Goal: Transaction & Acquisition: Purchase product/service

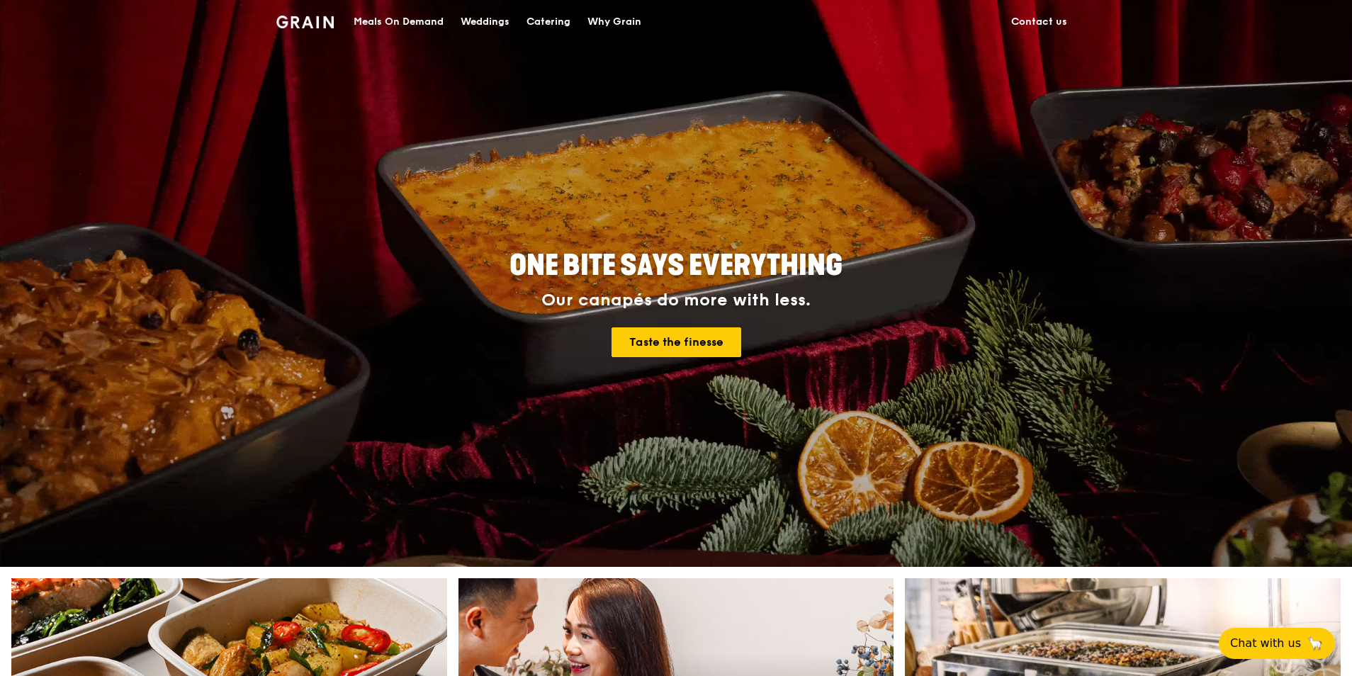
click at [541, 22] on div "Catering" at bounding box center [548, 22] width 44 height 43
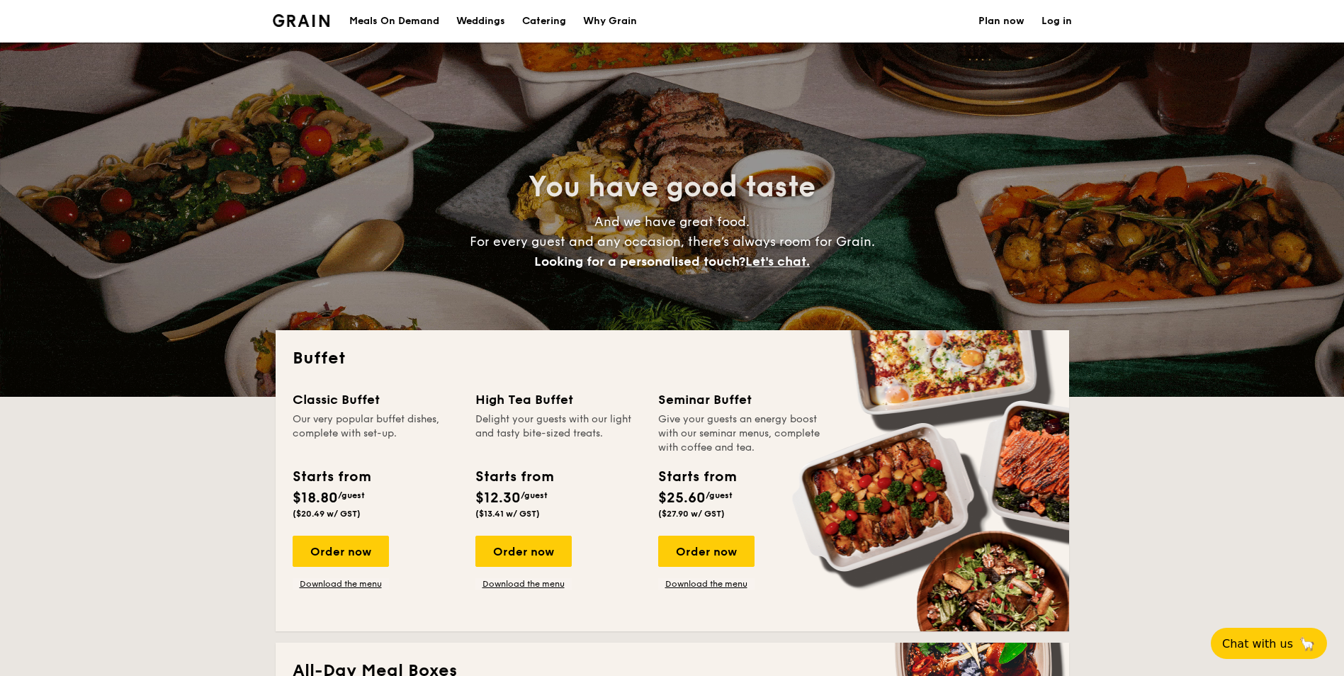
select select
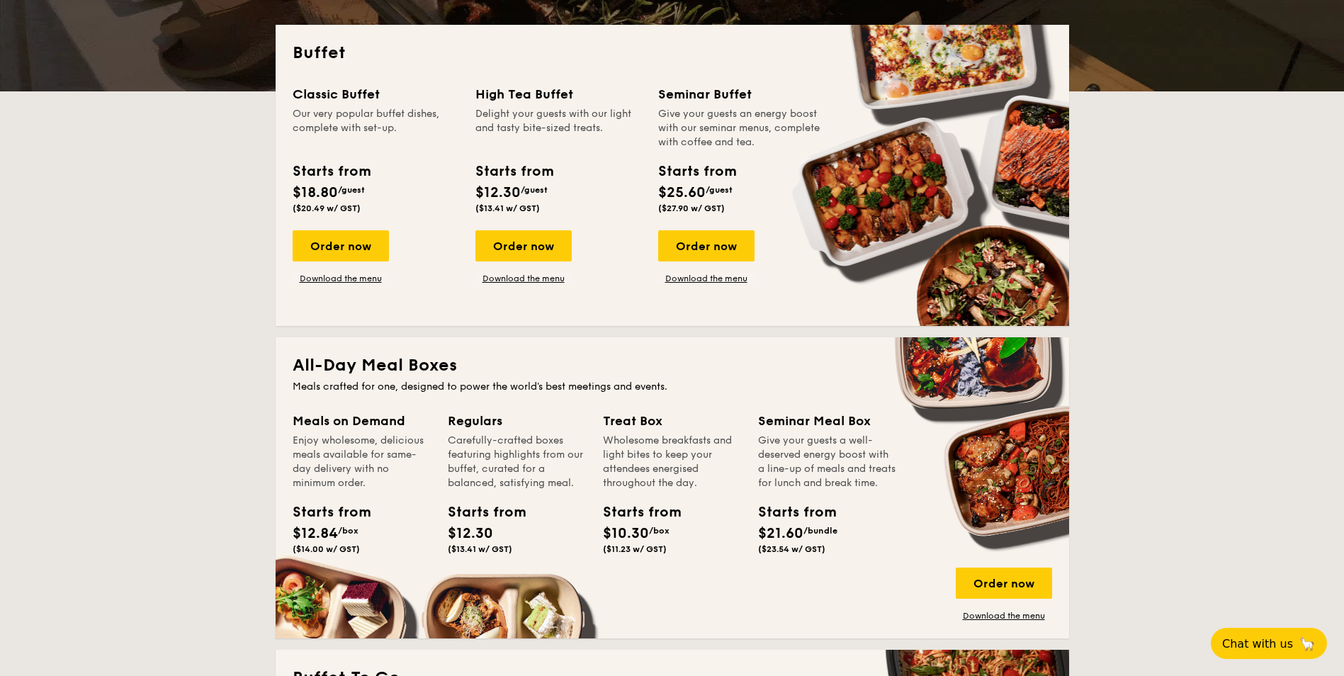
scroll to position [283, 0]
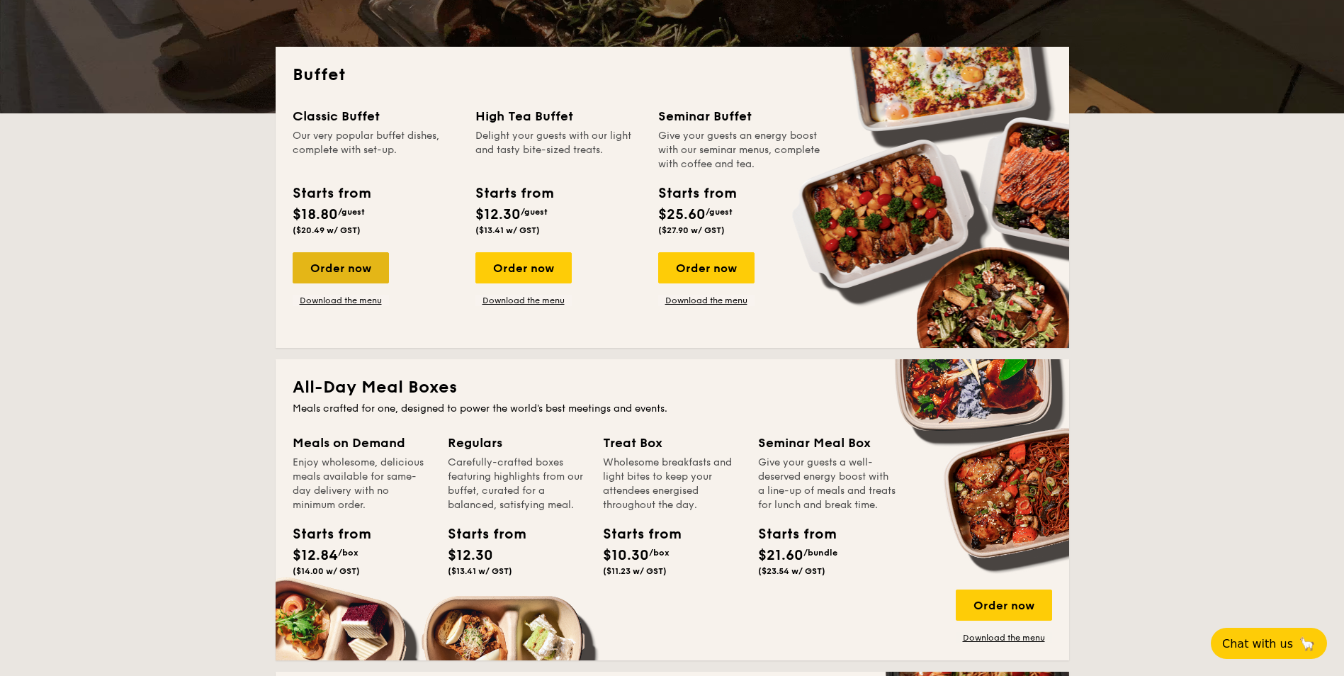
click at [351, 271] on div "Order now" at bounding box center [341, 267] width 96 height 31
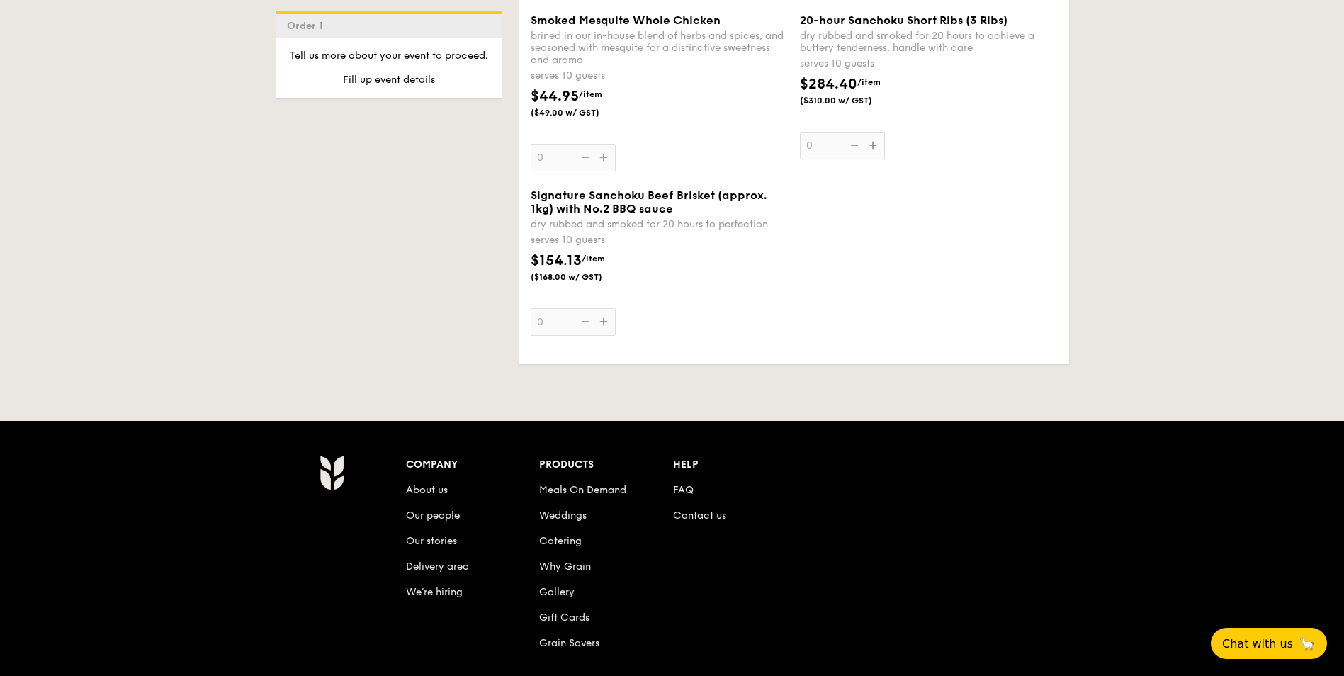
scroll to position [1771, 0]
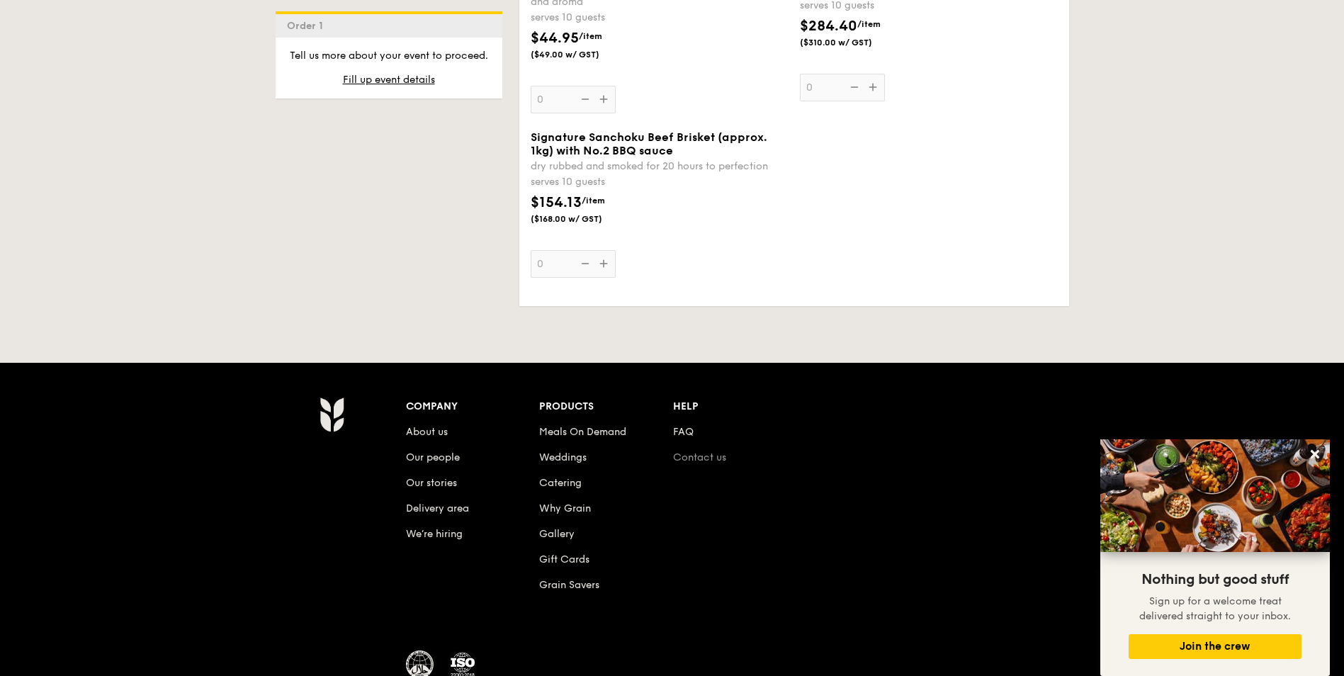
click at [681, 454] on link "Contact us" at bounding box center [699, 457] width 53 height 12
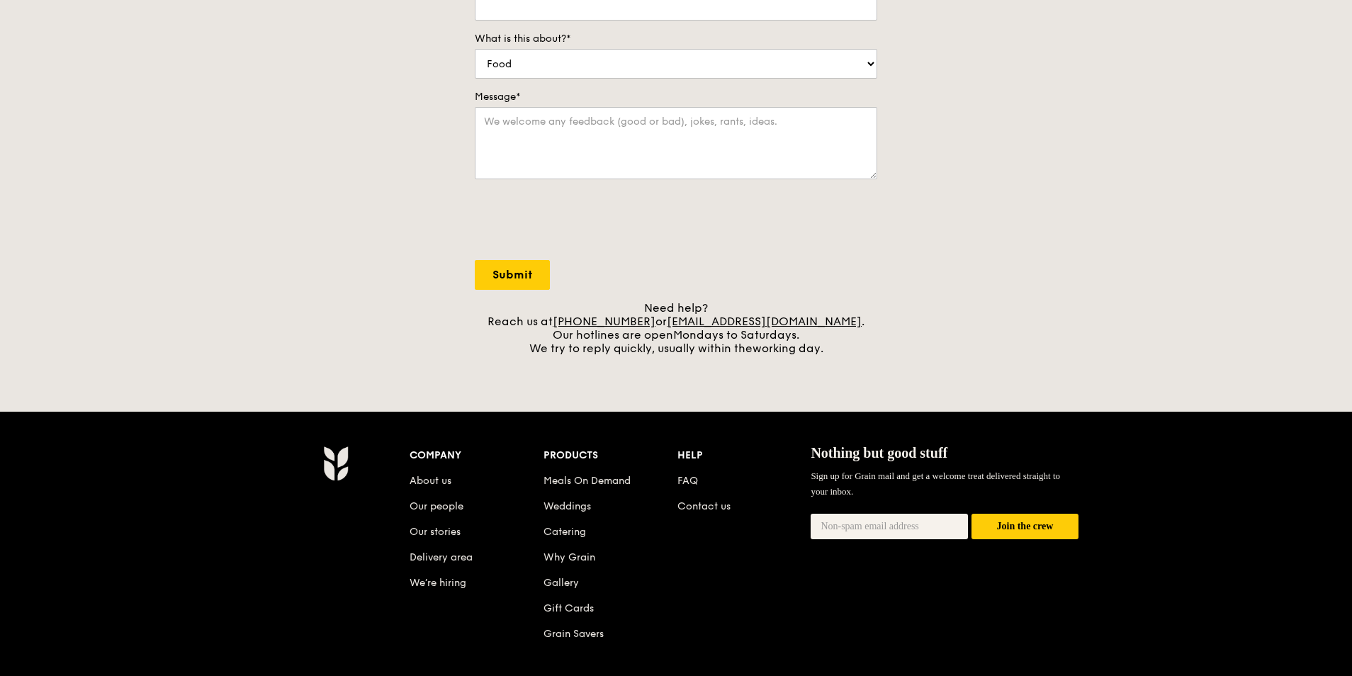
scroll to position [354, 0]
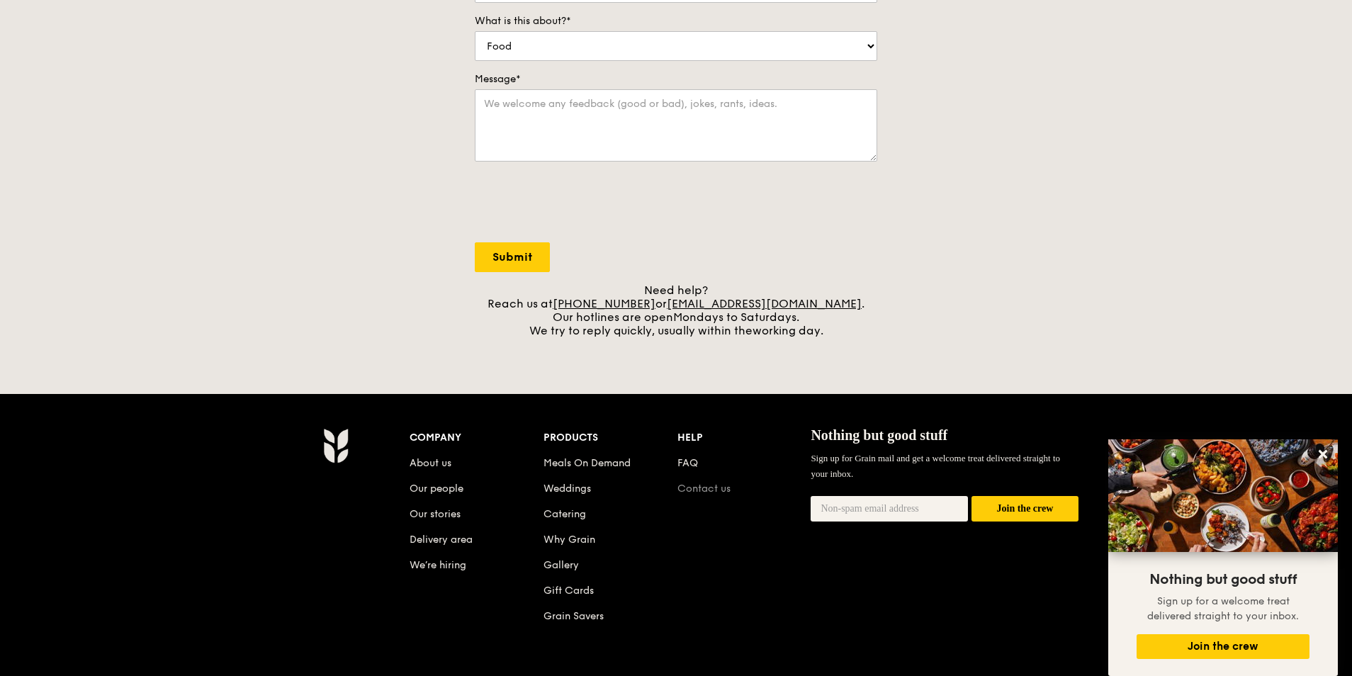
click at [701, 488] on link "Contact us" at bounding box center [703, 489] width 53 height 12
click at [428, 463] on link "About us" at bounding box center [431, 463] width 42 height 12
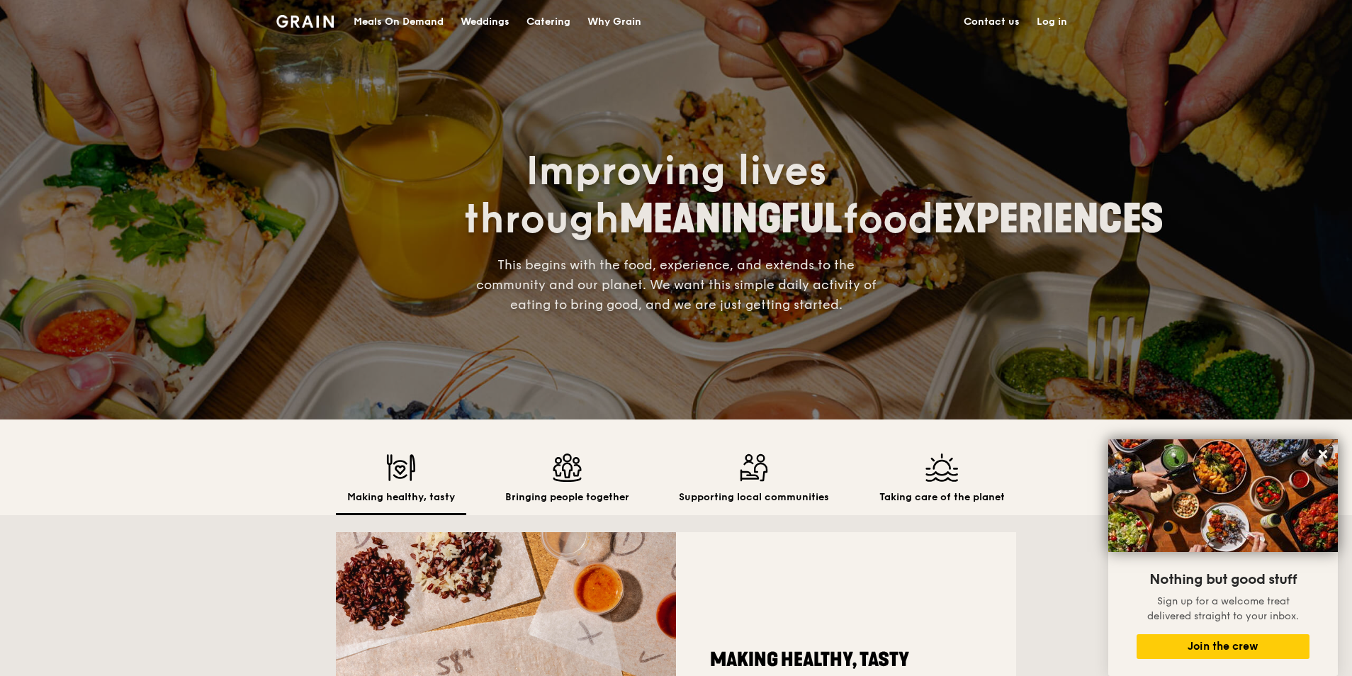
click at [546, 22] on div "Catering" at bounding box center [548, 22] width 44 height 43
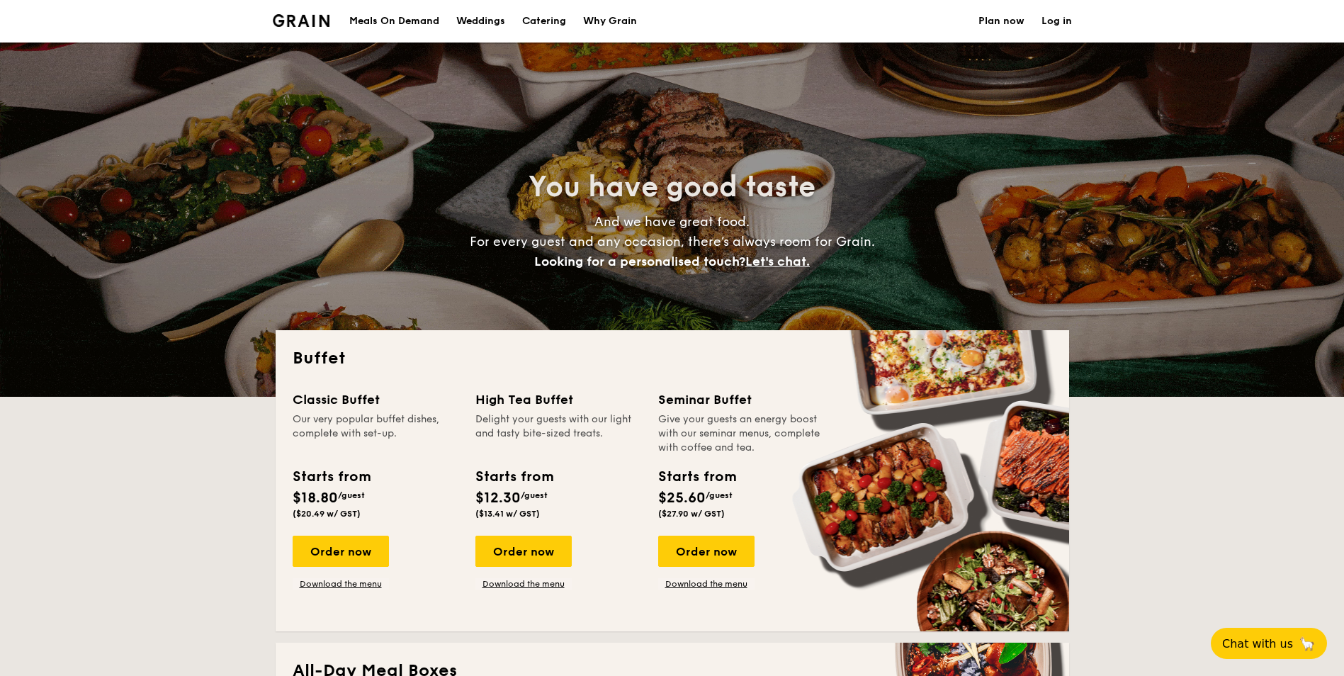
select select
click at [347, 550] on div "Order now" at bounding box center [341, 551] width 96 height 31
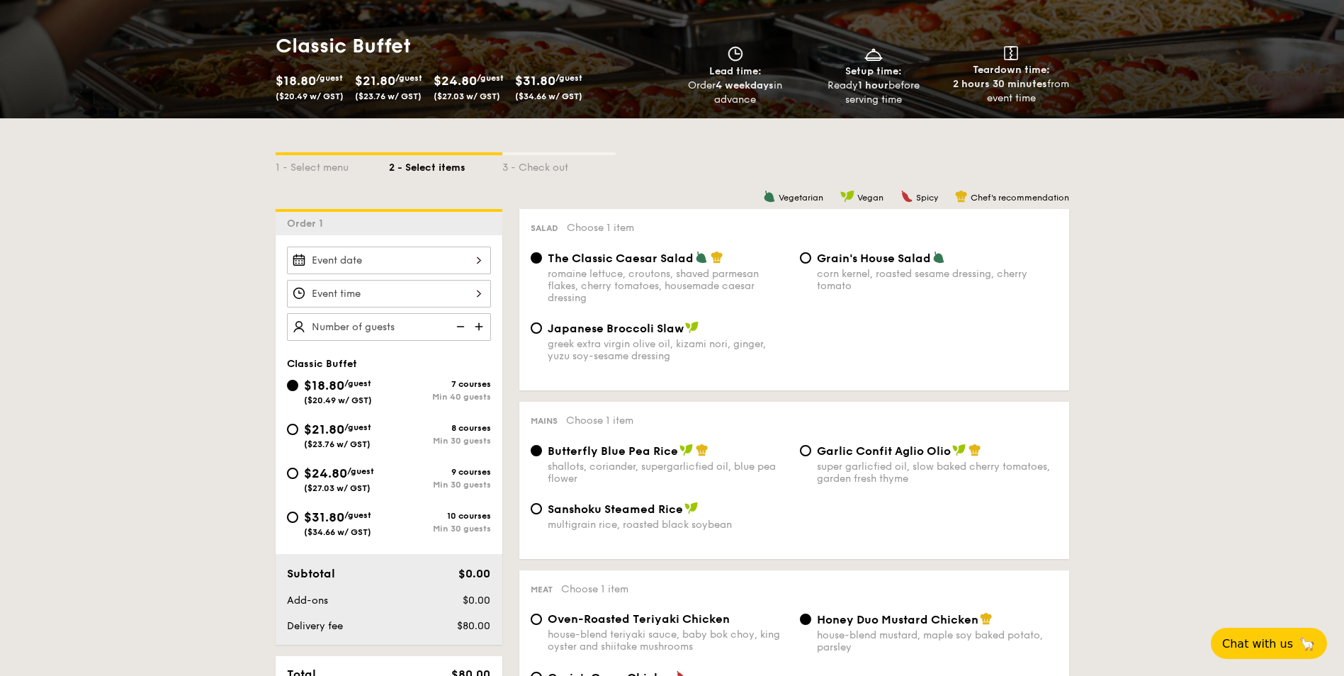
scroll to position [213, 0]
